Goal: Task Accomplishment & Management: Manage account settings

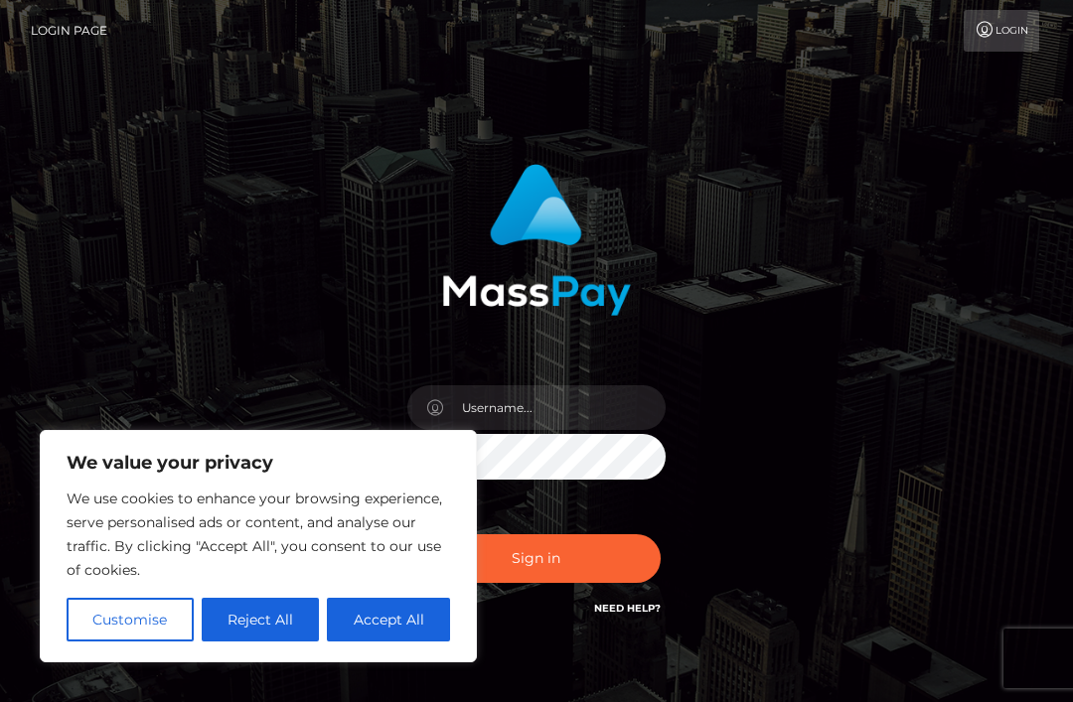
click at [403, 625] on button "Accept All" at bounding box center [388, 620] width 123 height 44
checkbox input "true"
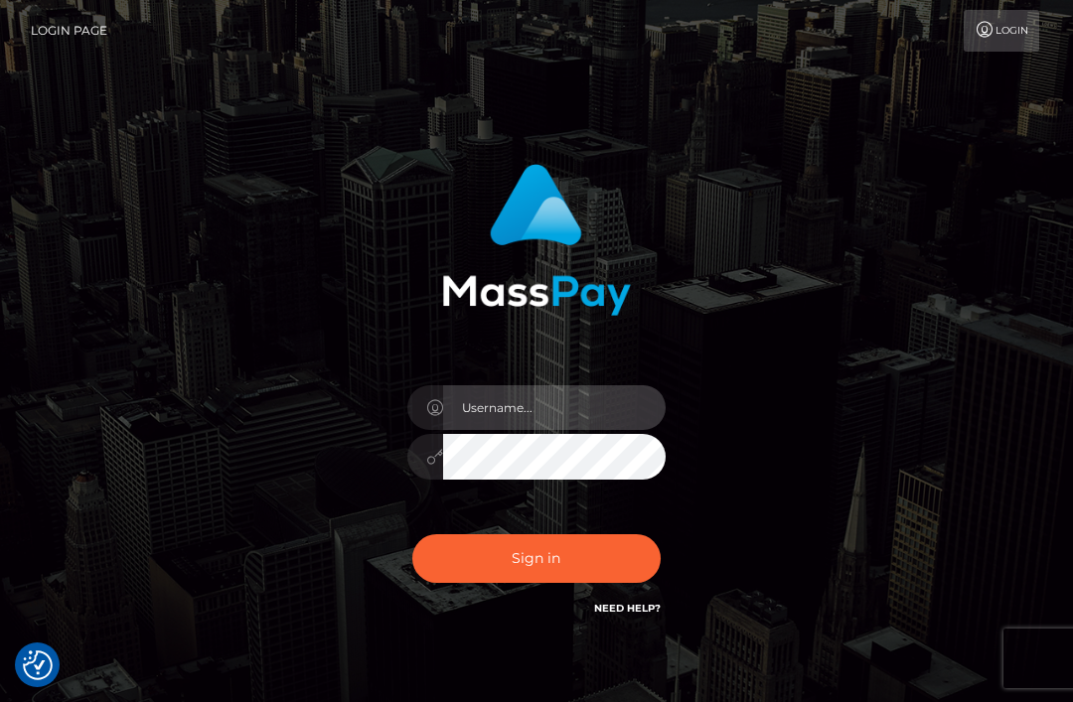
click at [475, 400] on input "text" at bounding box center [554, 407] width 222 height 45
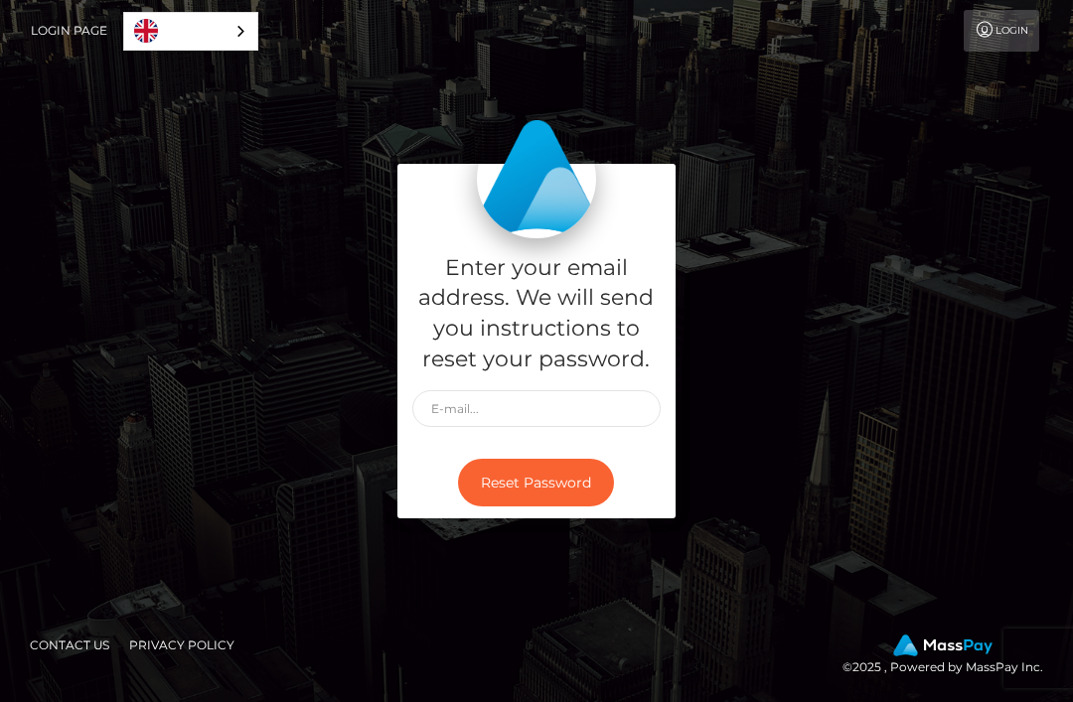
scroll to position [210, 0]
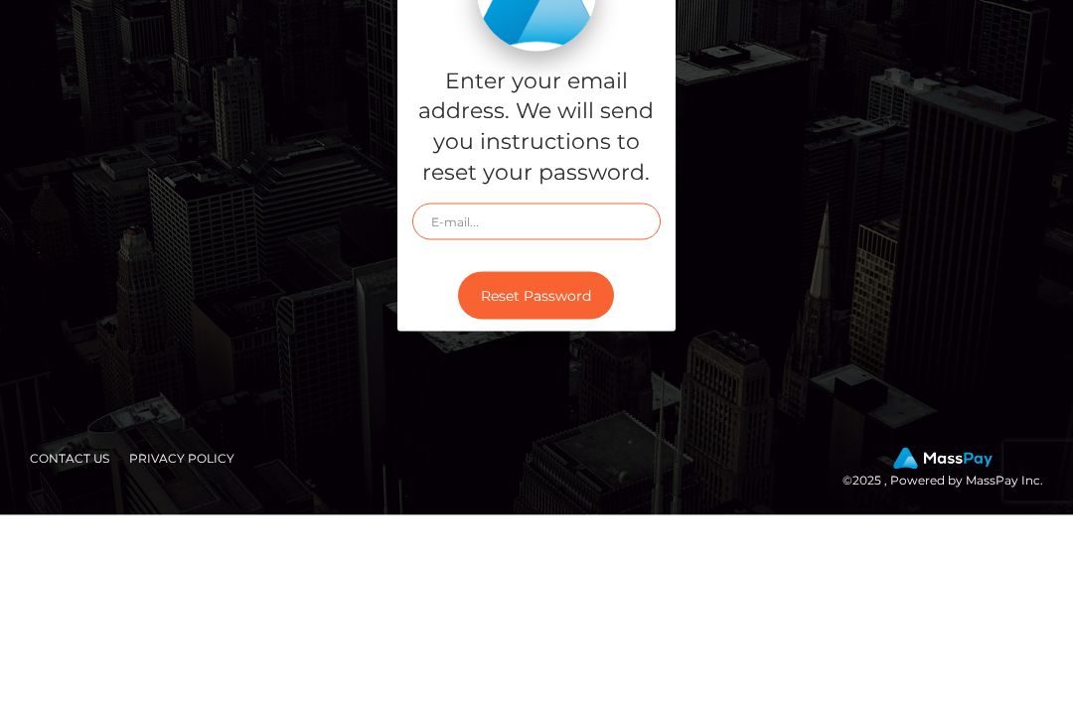
type input "charljtx18"
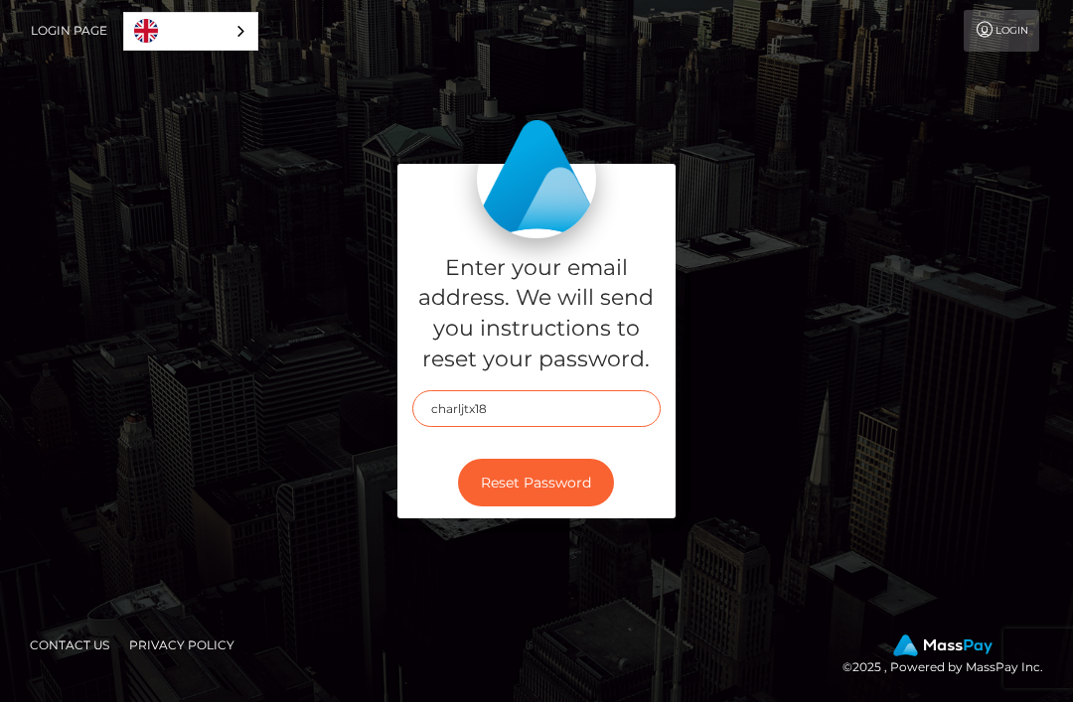
click at [583, 390] on input "charljtx18" at bounding box center [536, 408] width 248 height 37
click at [57, 40] on link "Login Page" at bounding box center [69, 31] width 76 height 42
click at [990, 45] on link "Login" at bounding box center [1000, 31] width 75 height 42
